Goal: Check status: Check status

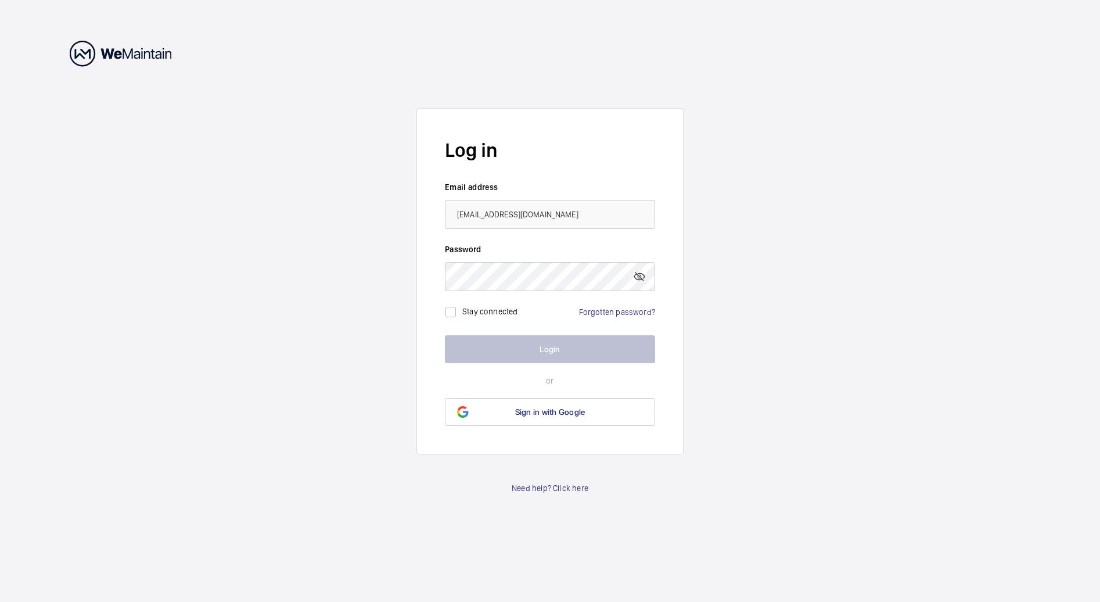
type input "[EMAIL_ADDRESS][DOMAIN_NAME]"
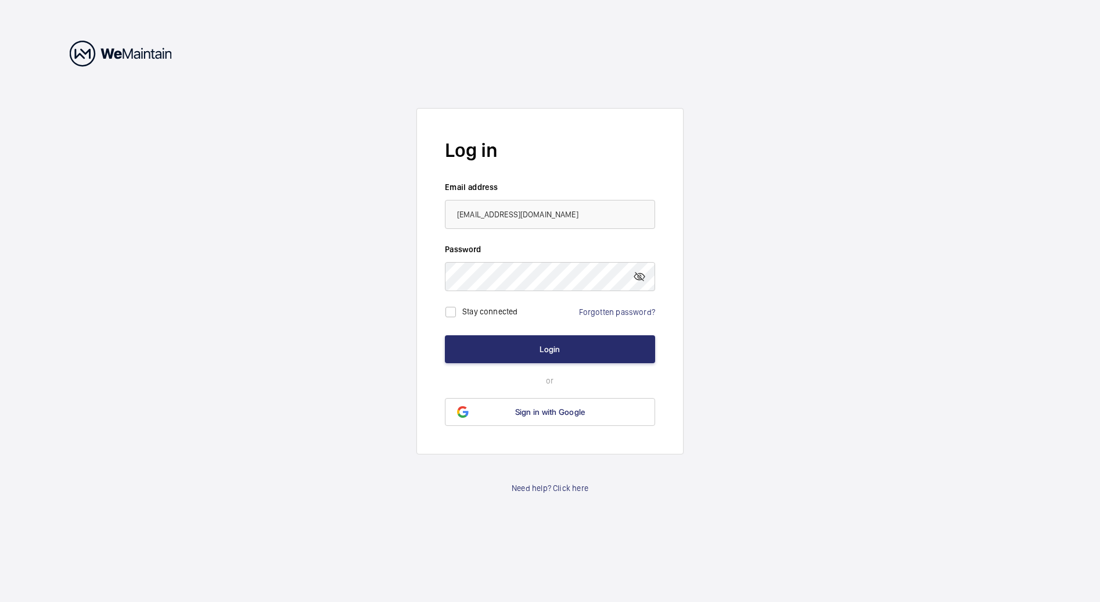
click at [503, 313] on label "Stay connected" at bounding box center [490, 311] width 56 height 9
checkbox input "true"
click at [510, 346] on button "Login" at bounding box center [550, 349] width 210 height 28
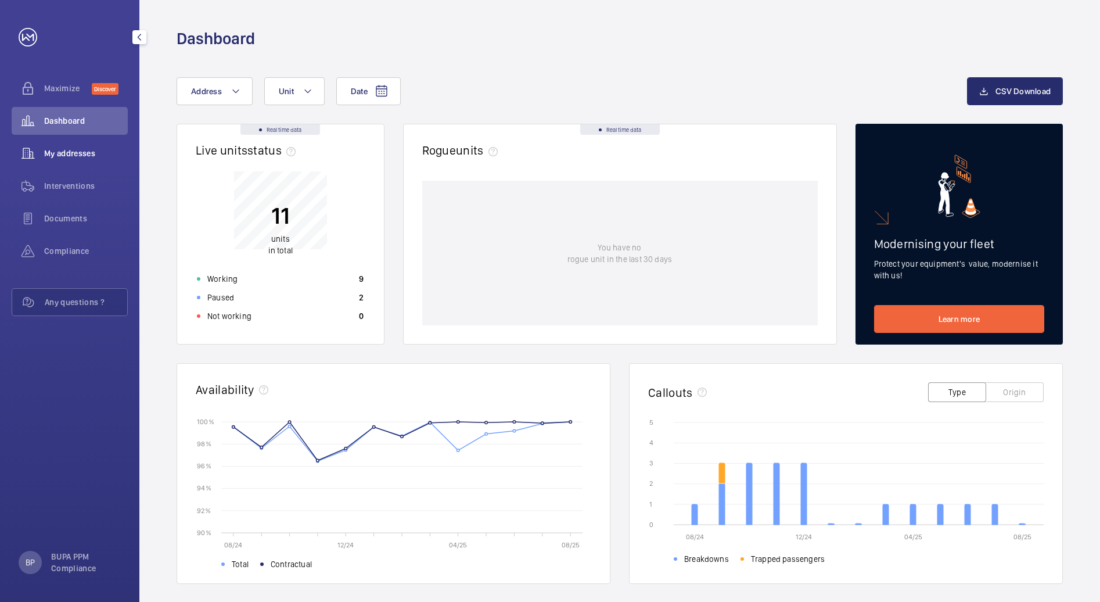
click at [67, 149] on span "My addresses" at bounding box center [86, 154] width 84 height 12
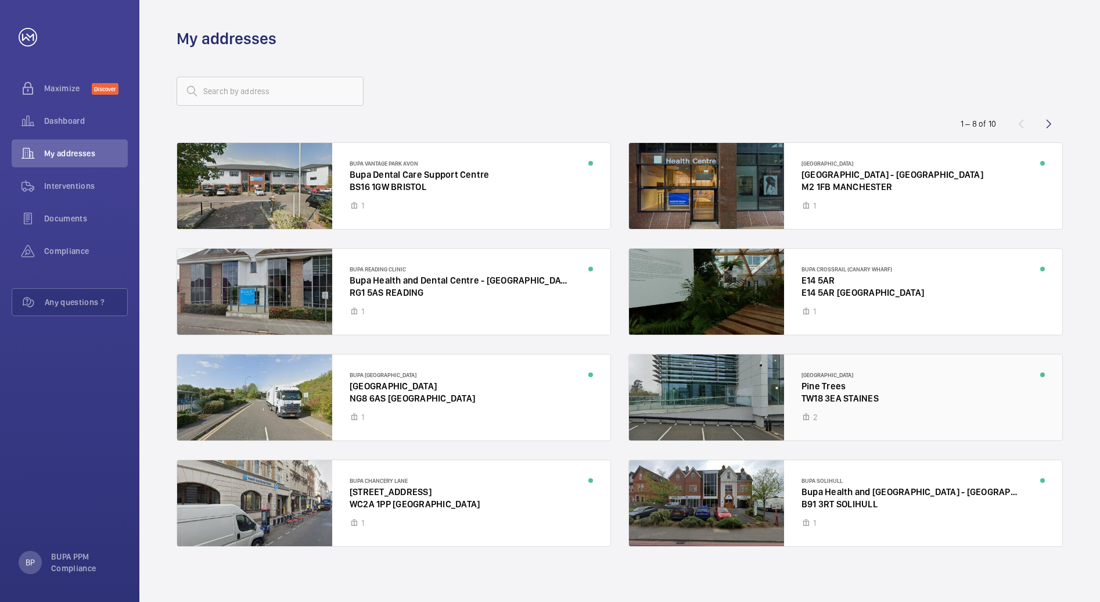
click at [777, 373] on div at bounding box center [845, 397] width 433 height 86
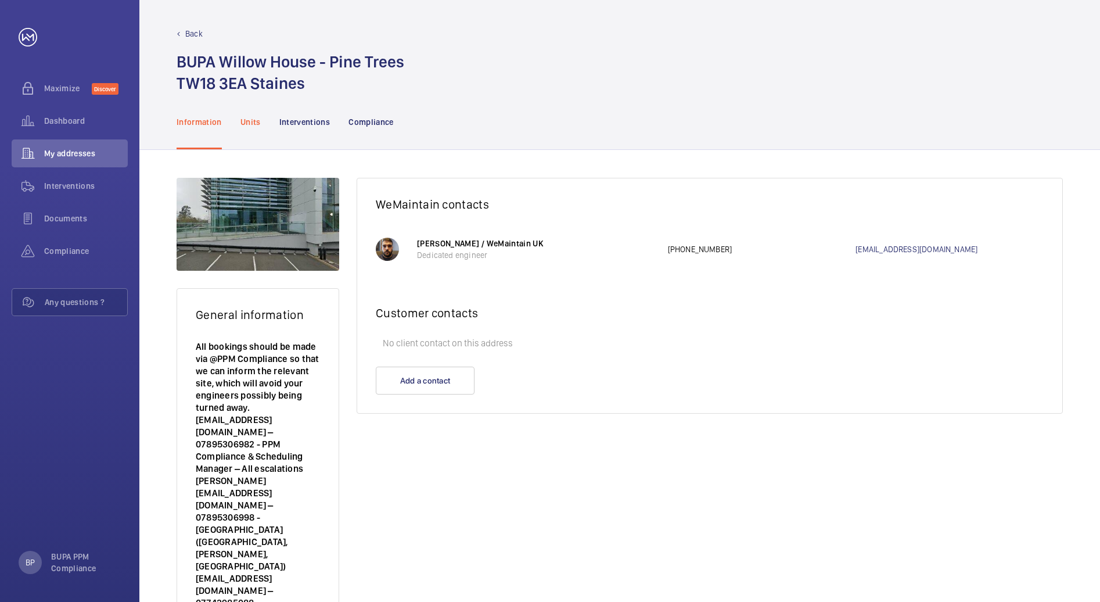
click at [257, 130] on div "Units" at bounding box center [251, 121] width 20 height 55
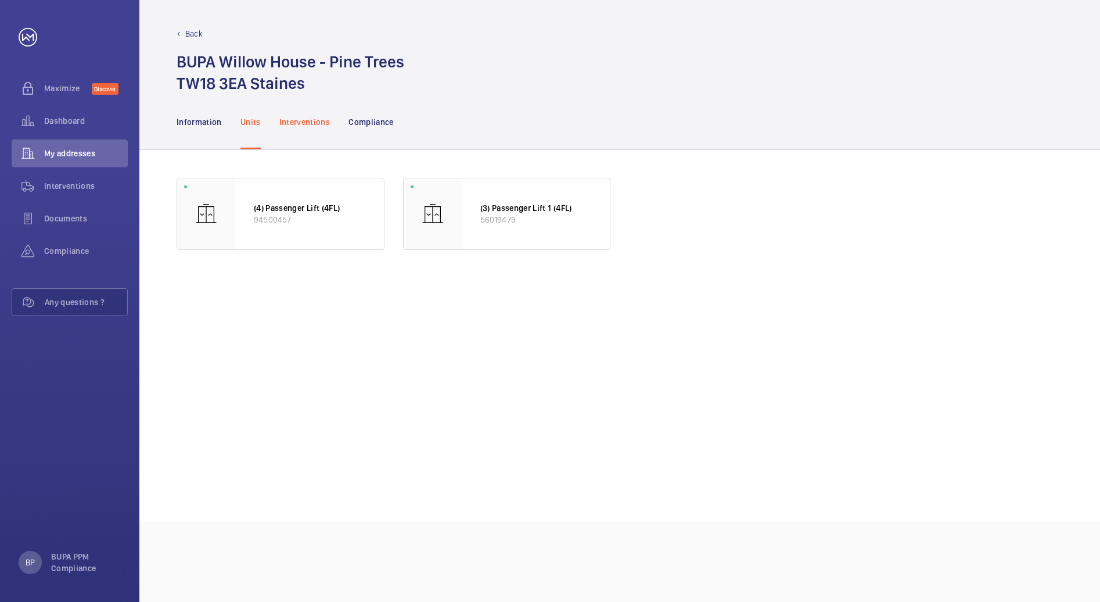
click at [319, 124] on p "Interventions" at bounding box center [304, 122] width 51 height 12
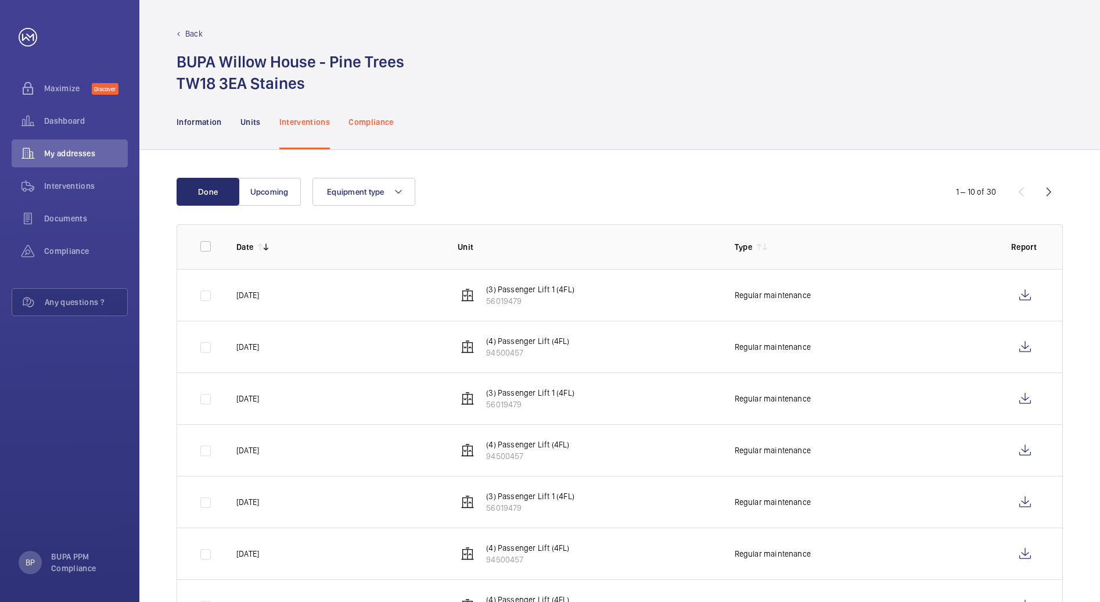
click at [369, 124] on p "Compliance" at bounding box center [371, 122] width 45 height 12
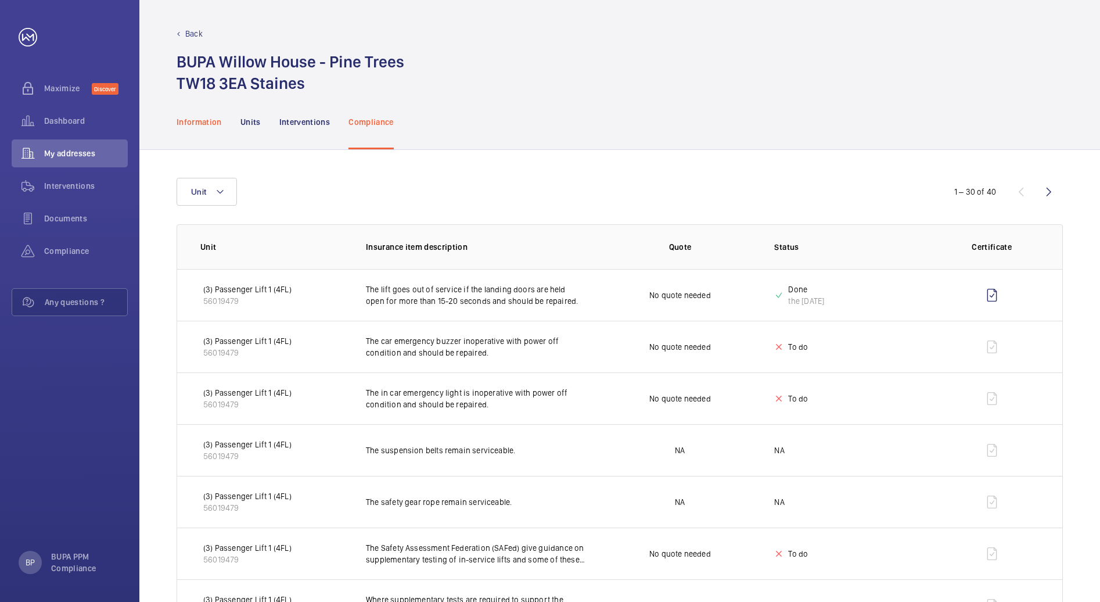
click at [192, 116] on p "Information" at bounding box center [199, 122] width 45 height 12
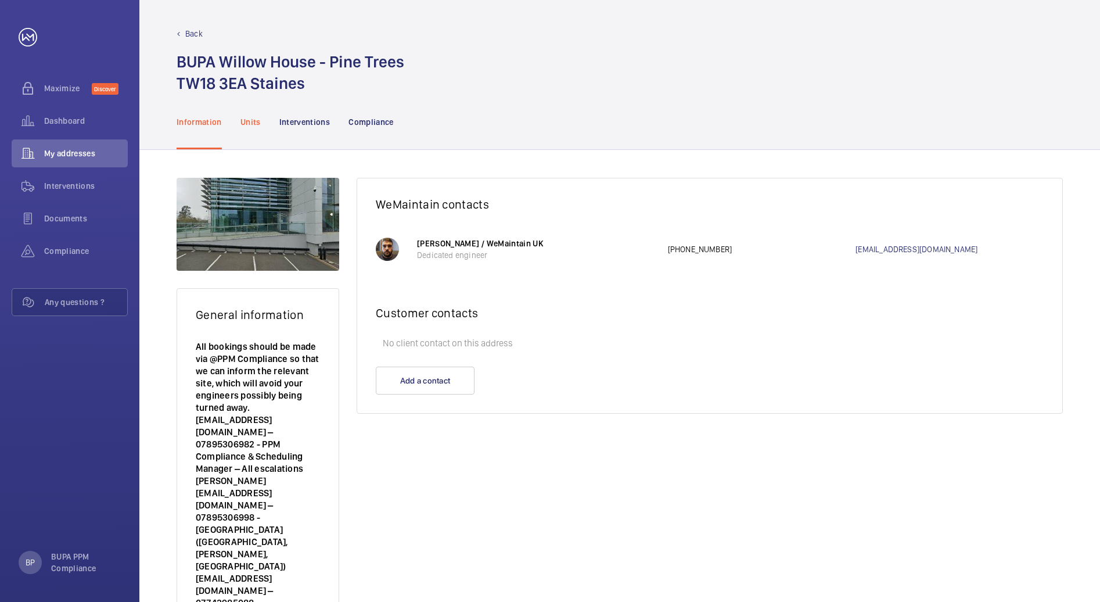
click at [245, 119] on p "Units" at bounding box center [251, 122] width 20 height 12
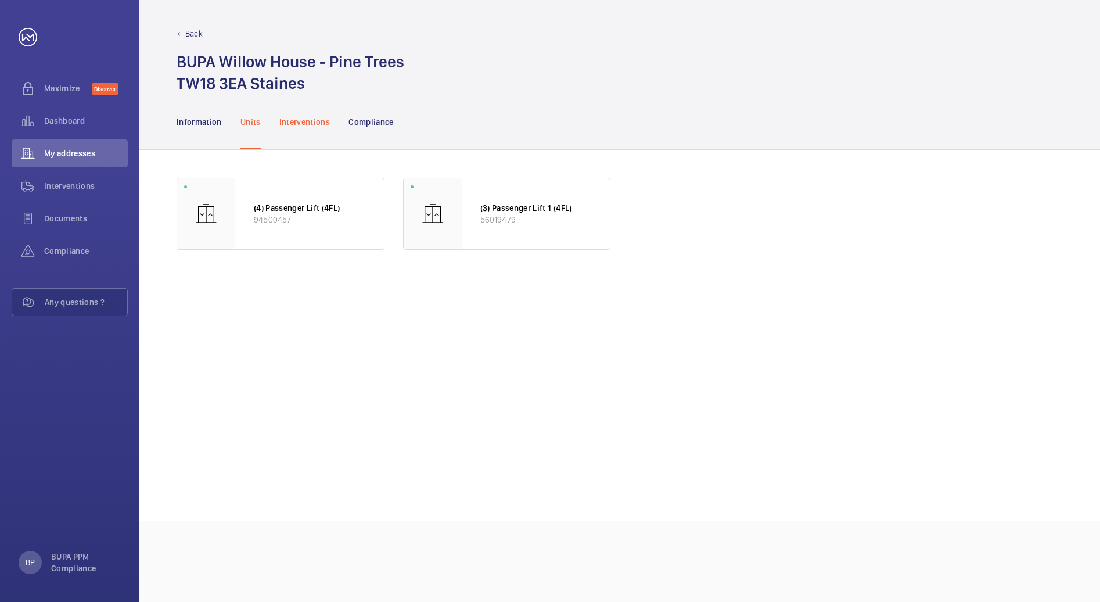
click at [300, 125] on p "Interventions" at bounding box center [304, 122] width 51 height 12
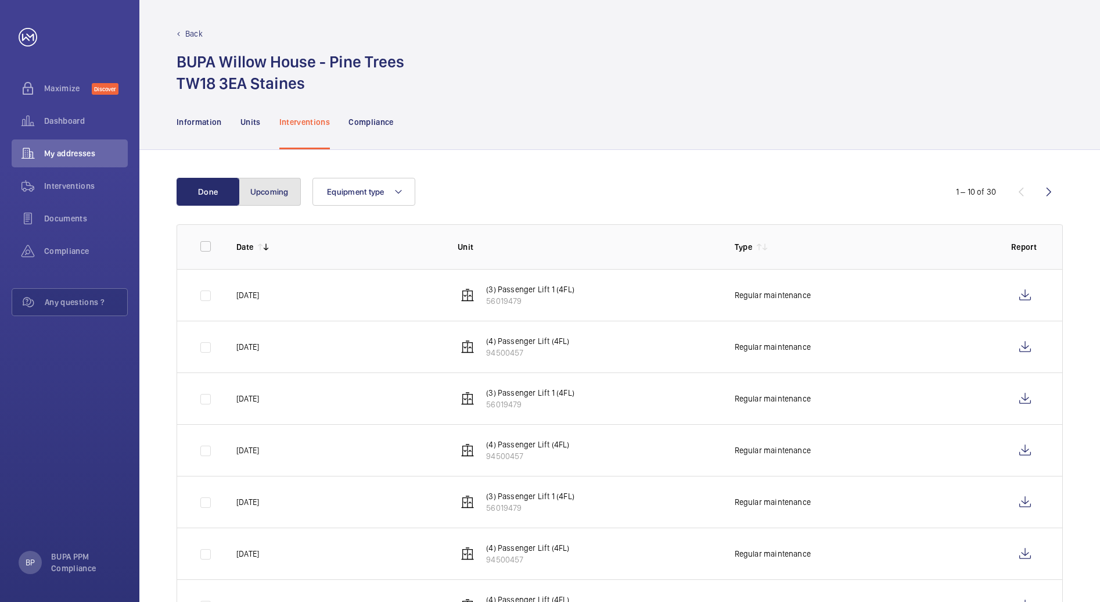
click at [286, 195] on button "Upcoming" at bounding box center [269, 192] width 63 height 28
